Goal: Transaction & Acquisition: Purchase product/service

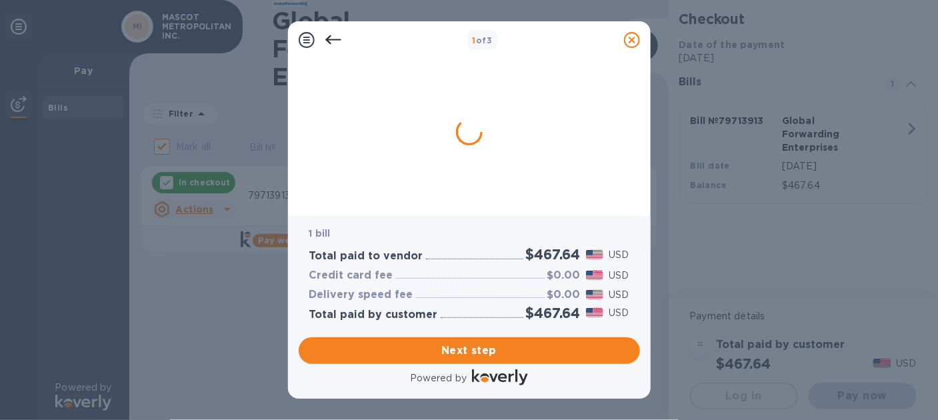
checkbox input "true"
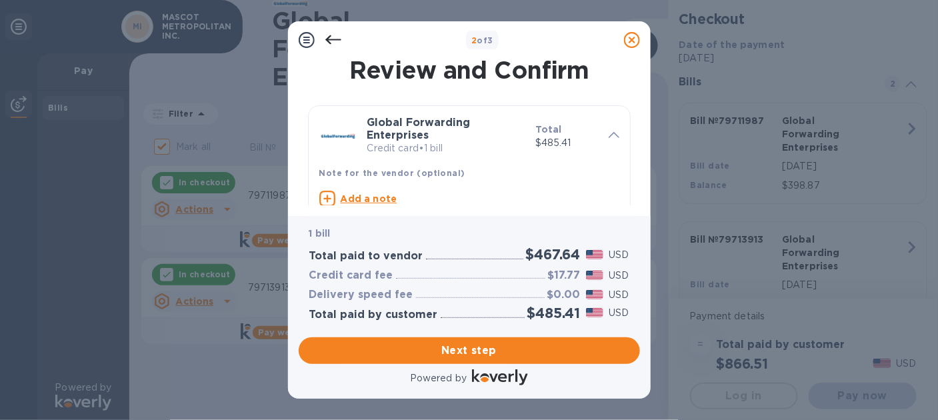
click at [331, 39] on icon at bounding box center [333, 39] width 16 height 9
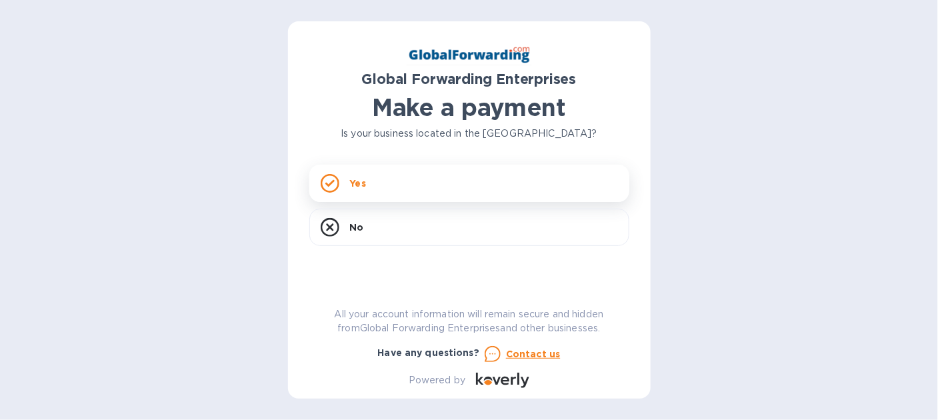
click at [361, 183] on p "Yes" at bounding box center [358, 183] width 16 height 13
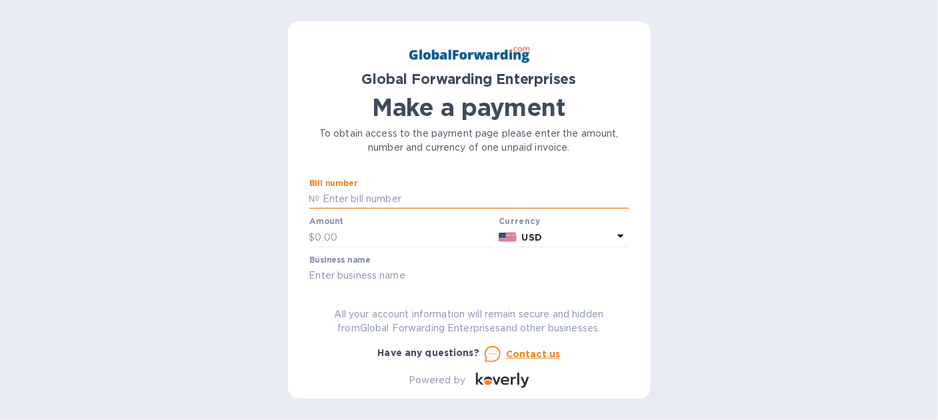
click at [355, 201] on input "text" at bounding box center [474, 199] width 309 height 20
type input "79713913"
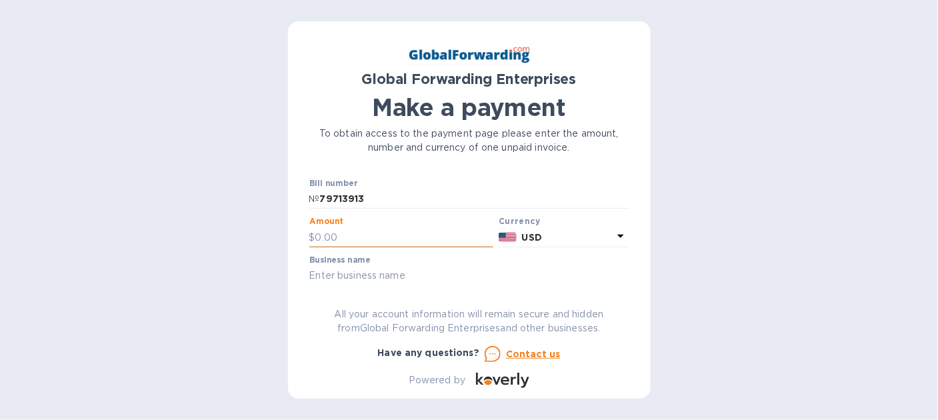
click at [337, 242] on input "text" at bounding box center [404, 237] width 179 height 20
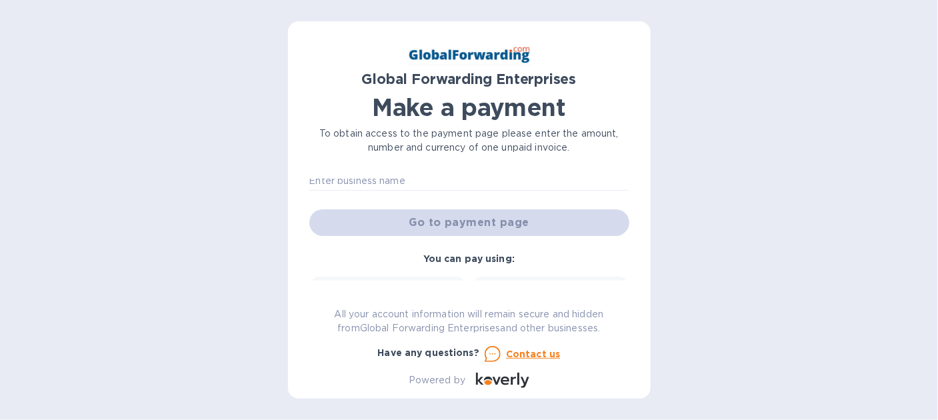
scroll to position [103, 0]
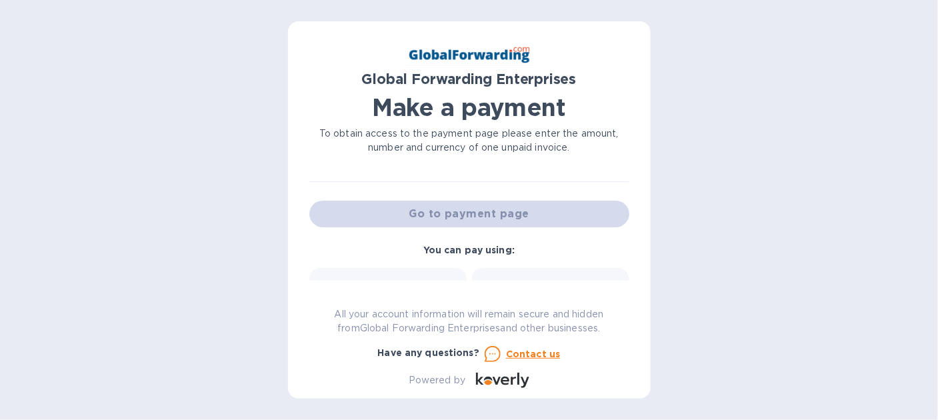
type input "450.58"
click at [510, 217] on div "Go to payment page" at bounding box center [469, 214] width 325 height 32
click at [508, 253] on b "You can pay using:" at bounding box center [468, 250] width 91 height 11
drag, startPoint x: 629, startPoint y: 228, endPoint x: 631, endPoint y: 242, distance: 14.3
click at [631, 242] on div "Global Forwarding Enterprises Make a payment To obtain access to the payment pa…" at bounding box center [469, 209] width 363 height 377
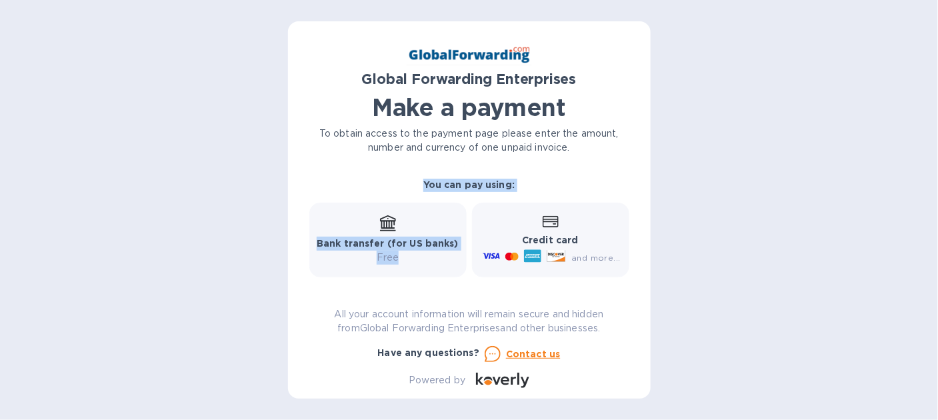
scroll to position [193, 0]
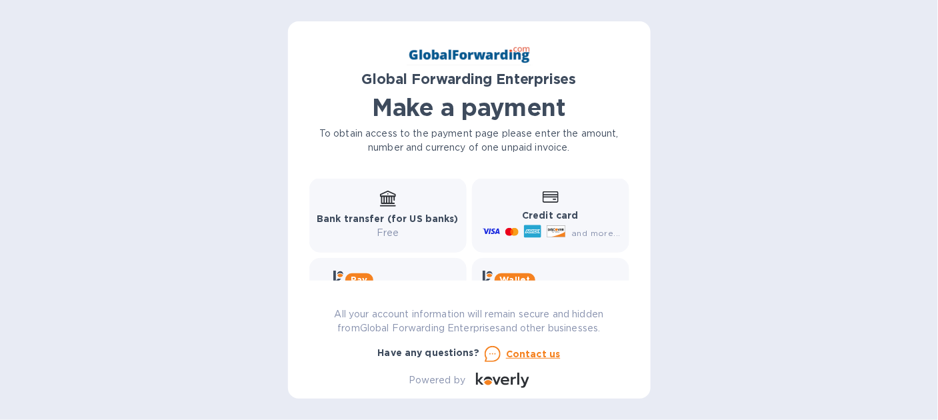
click at [574, 239] on div "and more..." at bounding box center [596, 233] width 54 height 14
click at [574, 233] on span "and more..." at bounding box center [595, 233] width 49 height 10
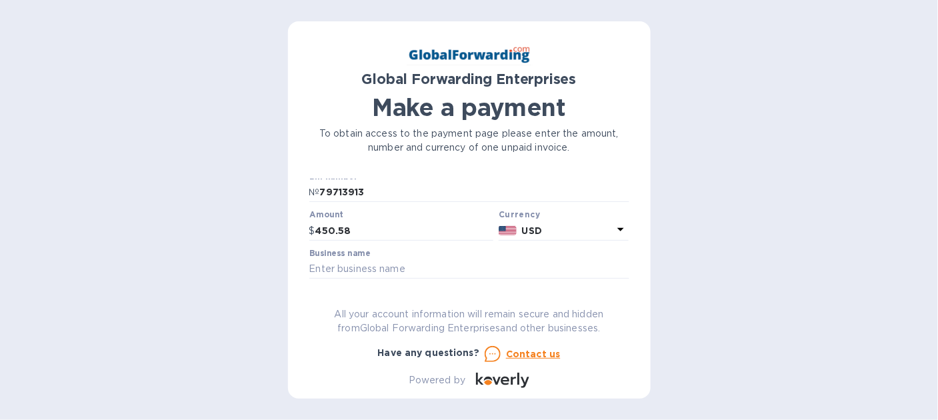
scroll to position [0, 0]
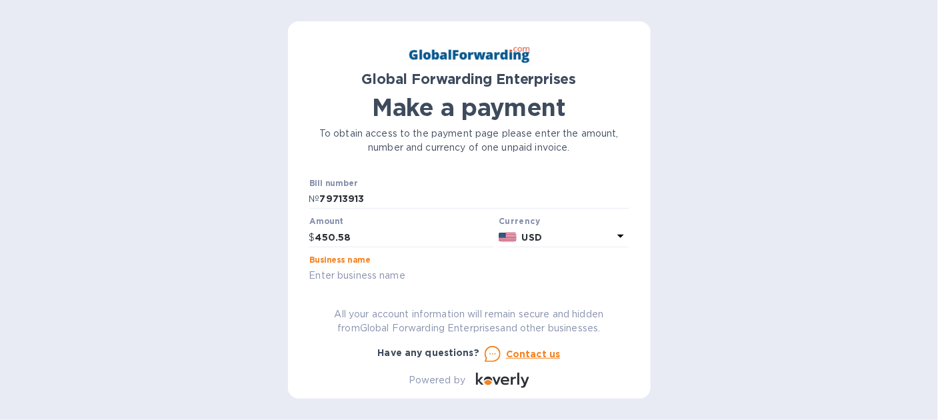
click at [368, 274] on input "text" at bounding box center [469, 276] width 320 height 20
type input "MASCOT METROPOLITAN INC."
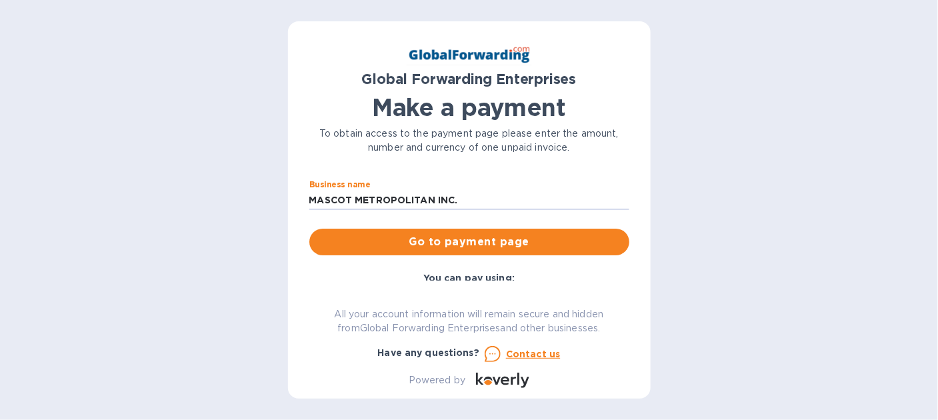
scroll to position [116, 0]
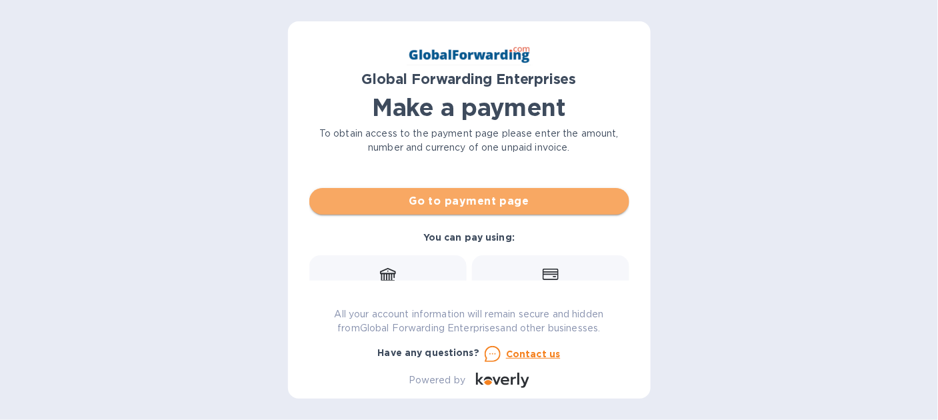
click at [502, 202] on span "Go to payment page" at bounding box center [469, 201] width 299 height 16
